Goal: Check status: Check status

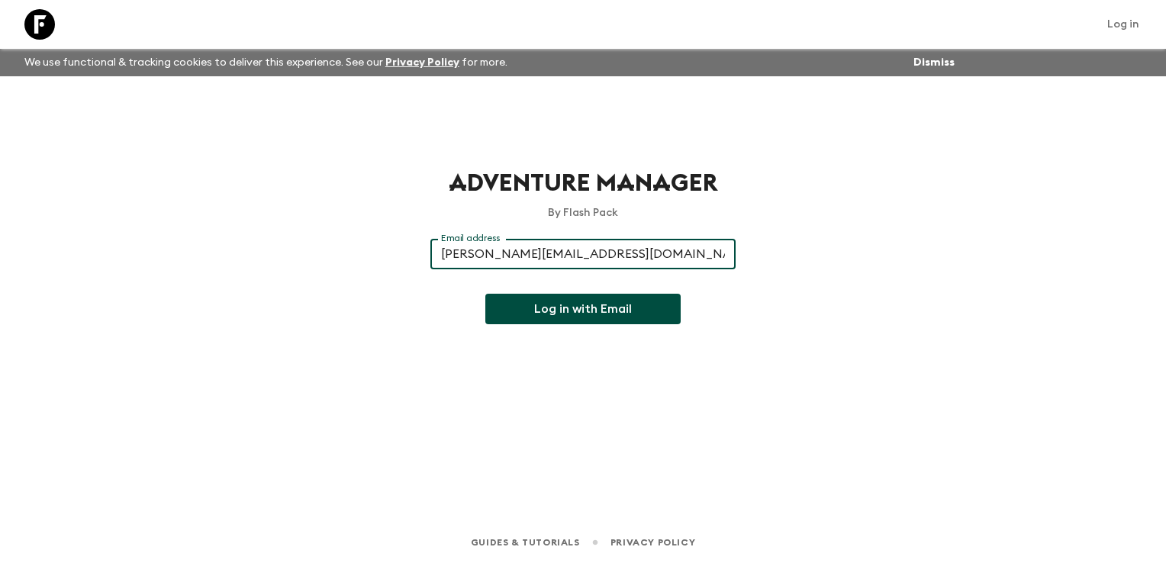
type input "[PERSON_NAME][EMAIL_ADDRESS][DOMAIN_NAME]"
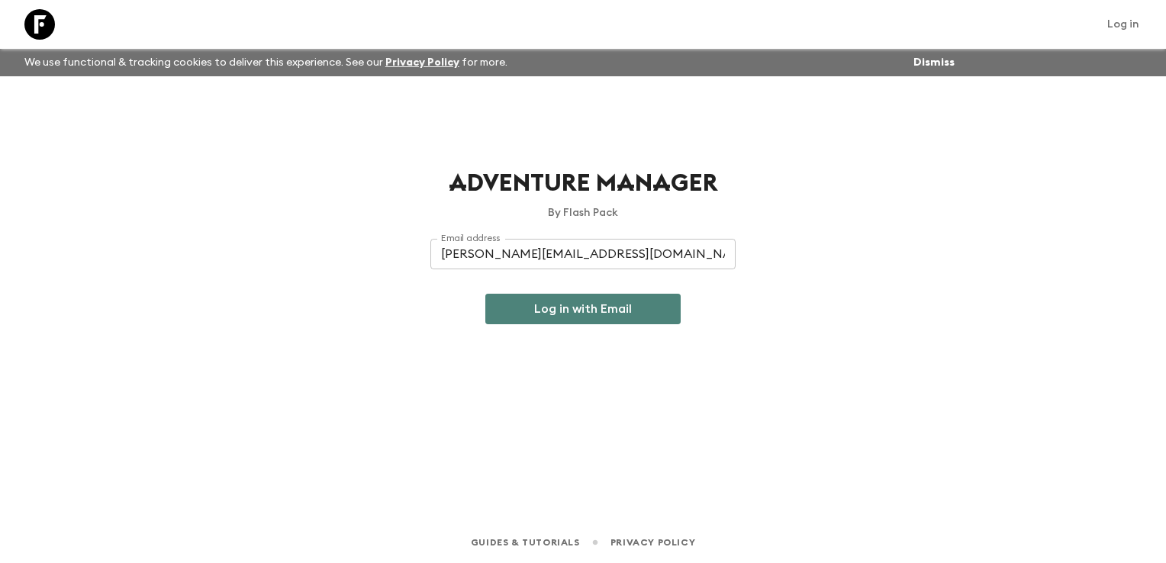
click at [570, 305] on button "Log in with Email" at bounding box center [582, 309] width 195 height 31
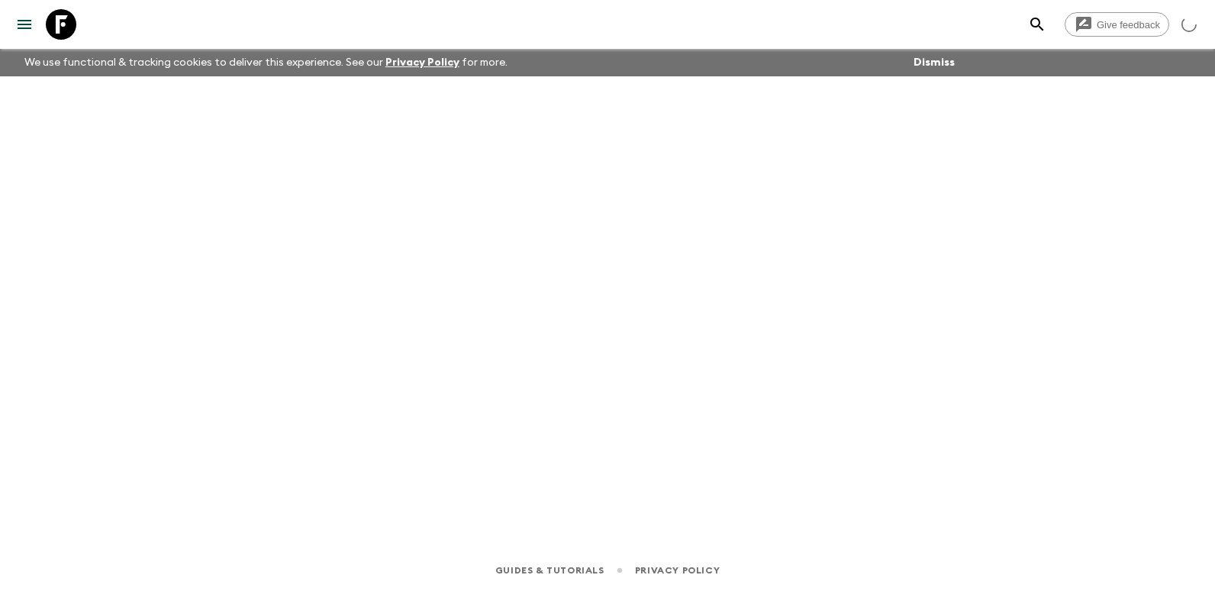
click at [805, 205] on div at bounding box center [607, 291] width 977 height 430
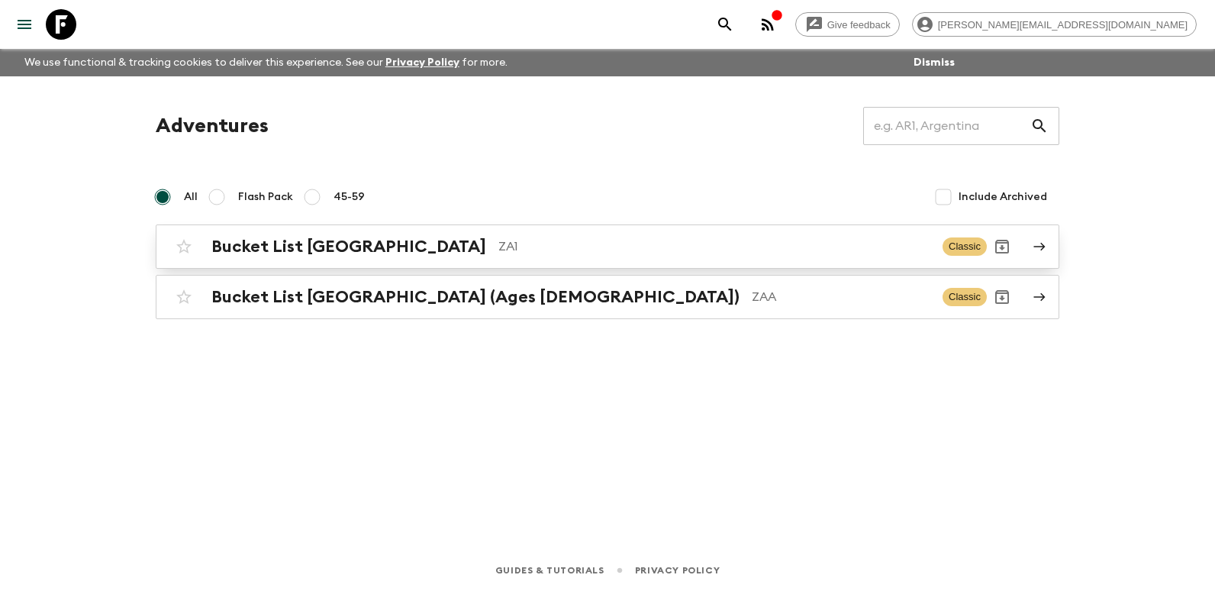
click at [345, 253] on h2 "Bucket List South Africa" at bounding box center [348, 247] width 275 height 20
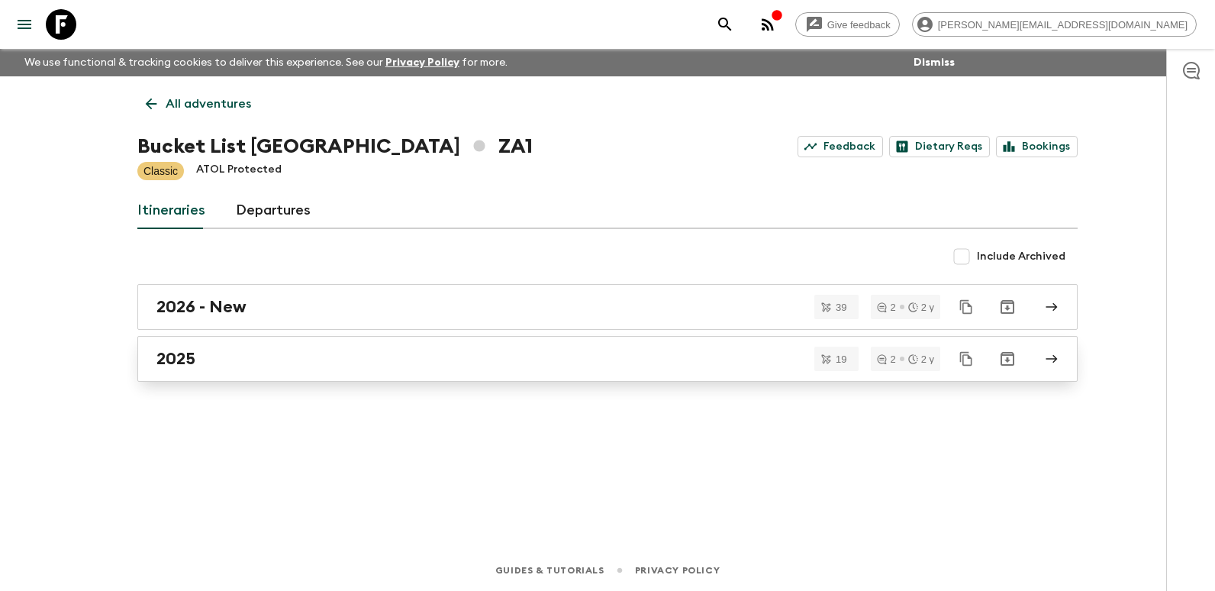
click at [209, 354] on div "2025" at bounding box center [592, 359] width 873 height 20
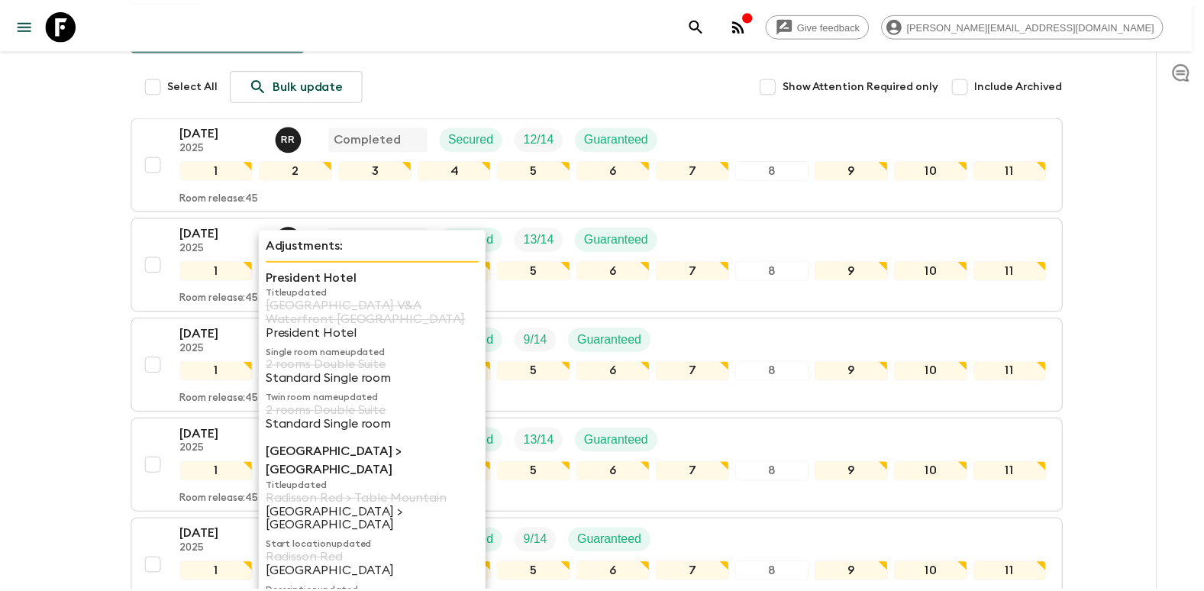
scroll to position [458, 0]
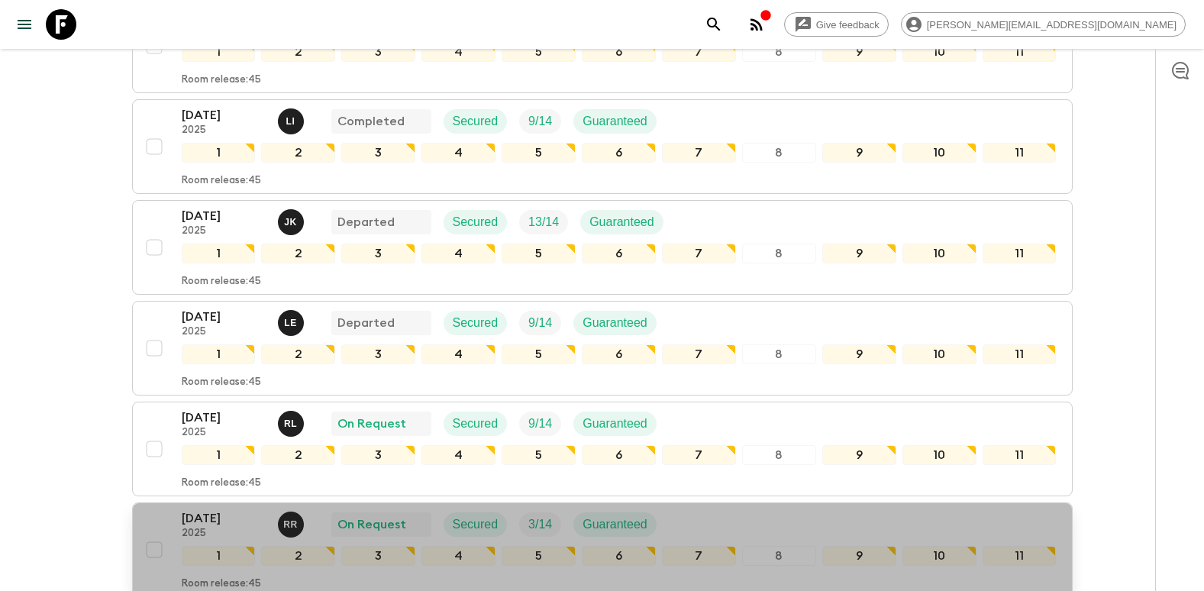
click at [227, 509] on p "19 Oct 2025" at bounding box center [224, 518] width 84 height 18
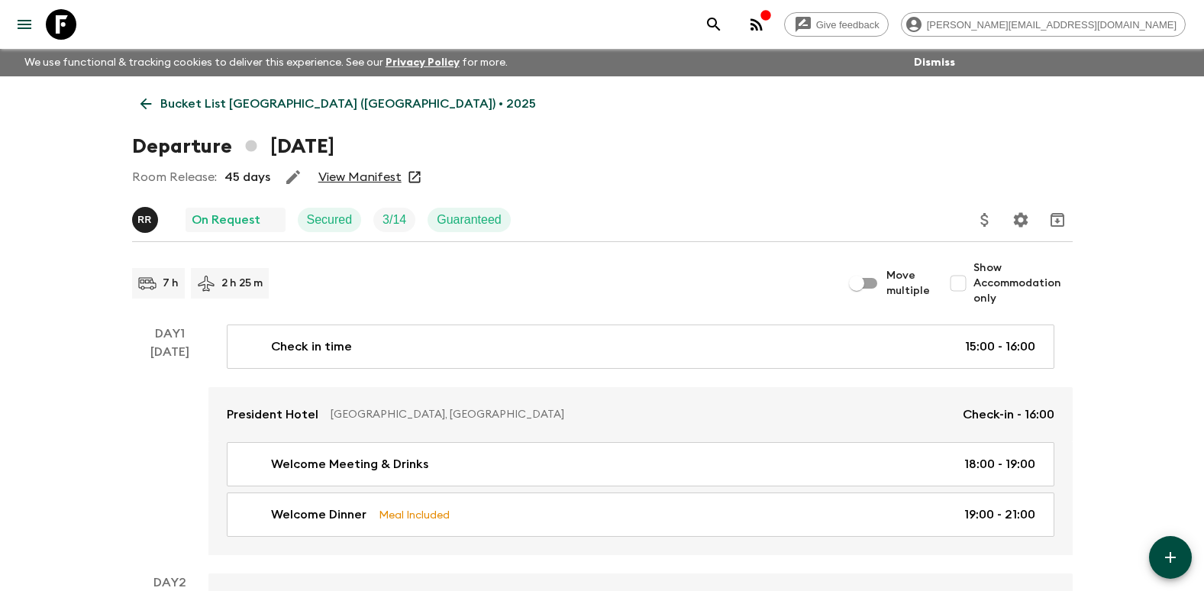
click at [338, 176] on link "View Manifest" at bounding box center [359, 176] width 83 height 15
click at [347, 171] on link "View Manifest" at bounding box center [359, 176] width 83 height 15
click at [250, 105] on p "Bucket List South Africa (ZA1) • 2025" at bounding box center [348, 104] width 376 height 18
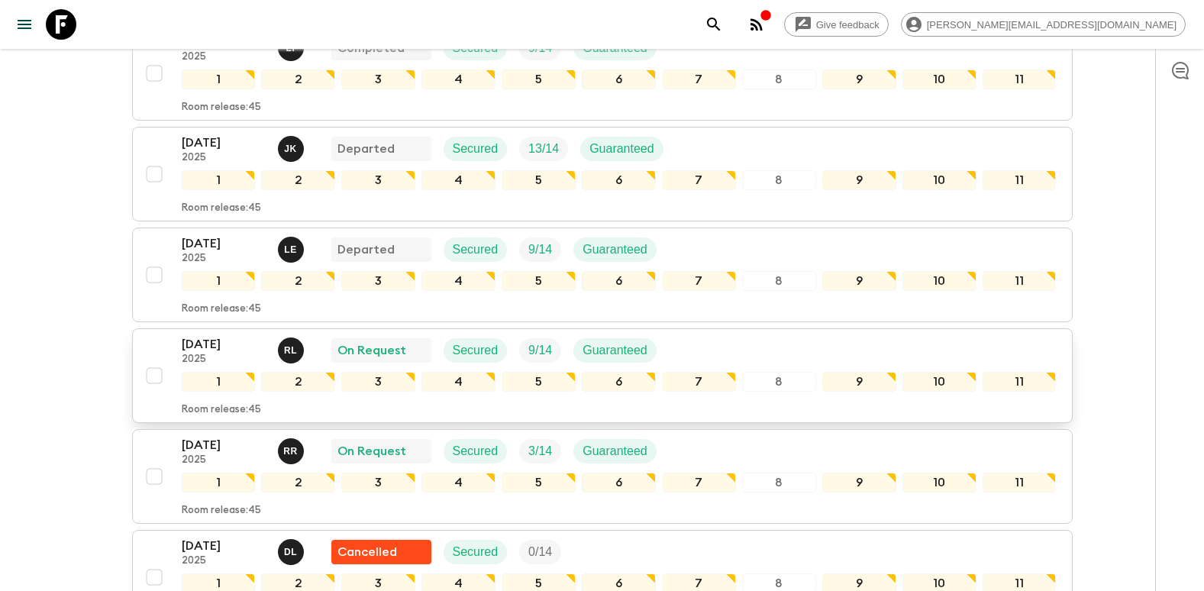
scroll to position [534, 0]
